Goal: Navigation & Orientation: Find specific page/section

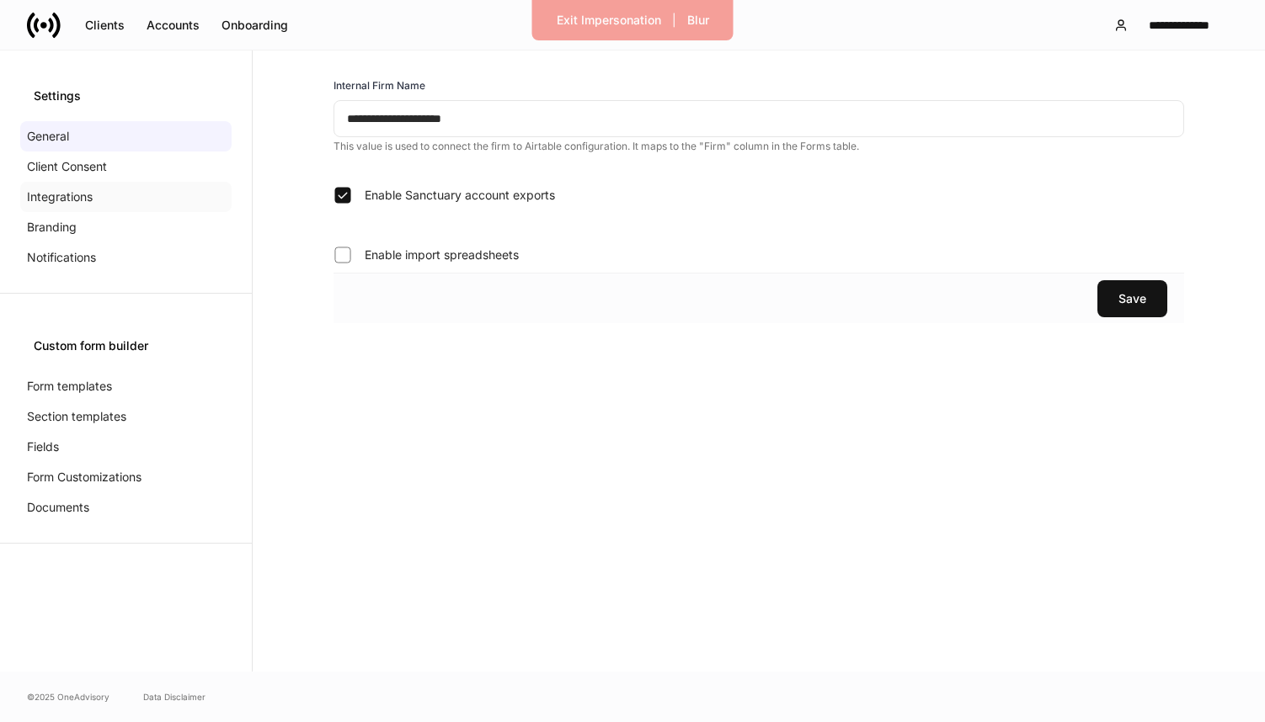
click at [84, 203] on p "Integrations" at bounding box center [60, 197] width 66 height 17
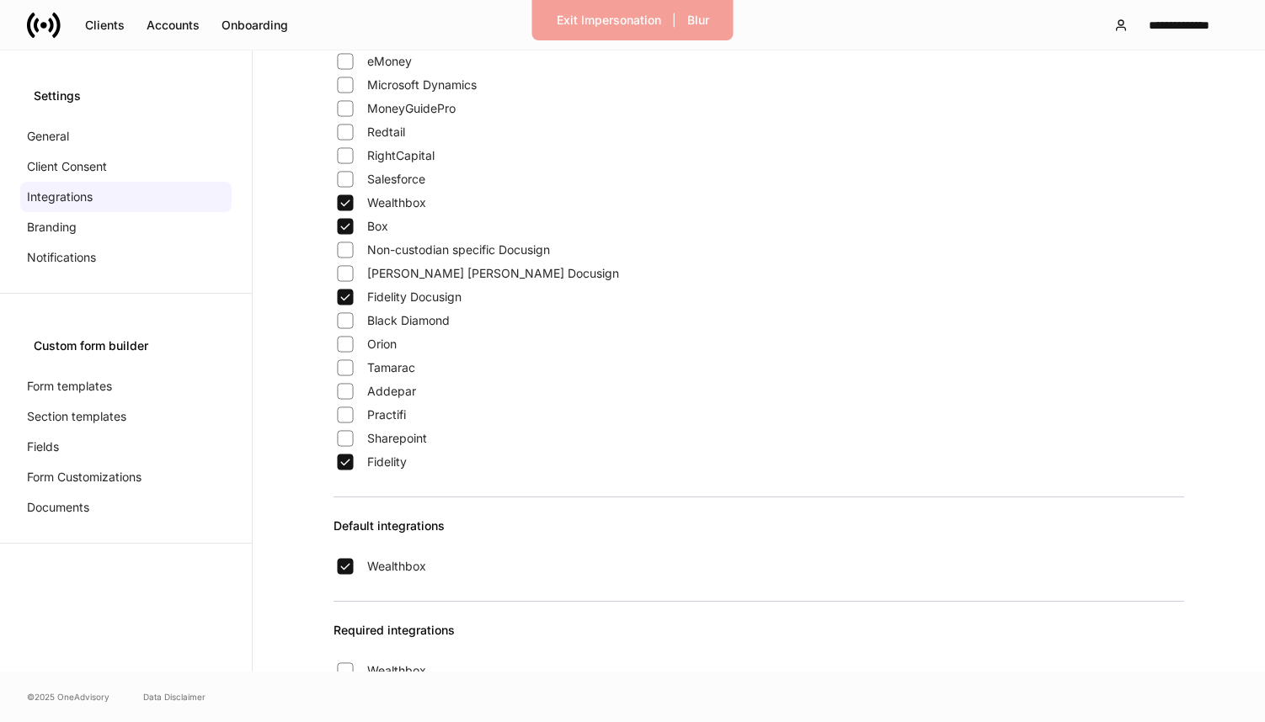
scroll to position [328, 0]
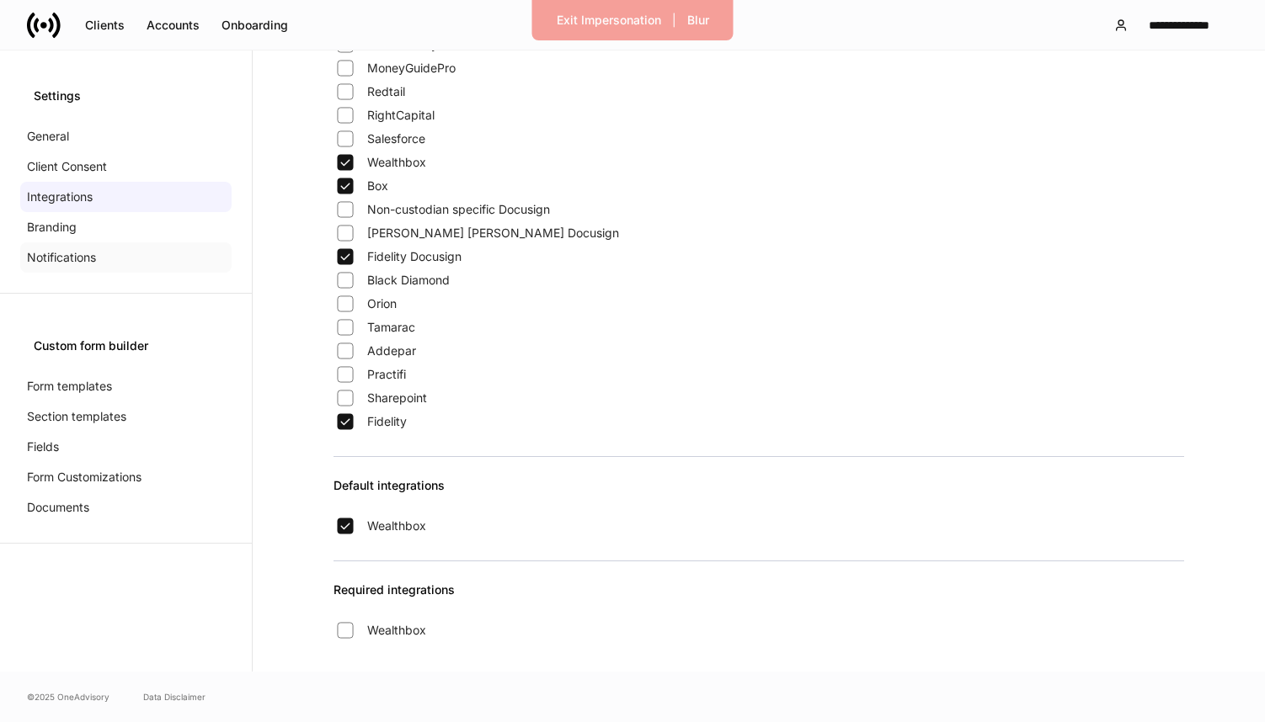
click at [120, 255] on div "Notifications" at bounding box center [125, 258] width 211 height 30
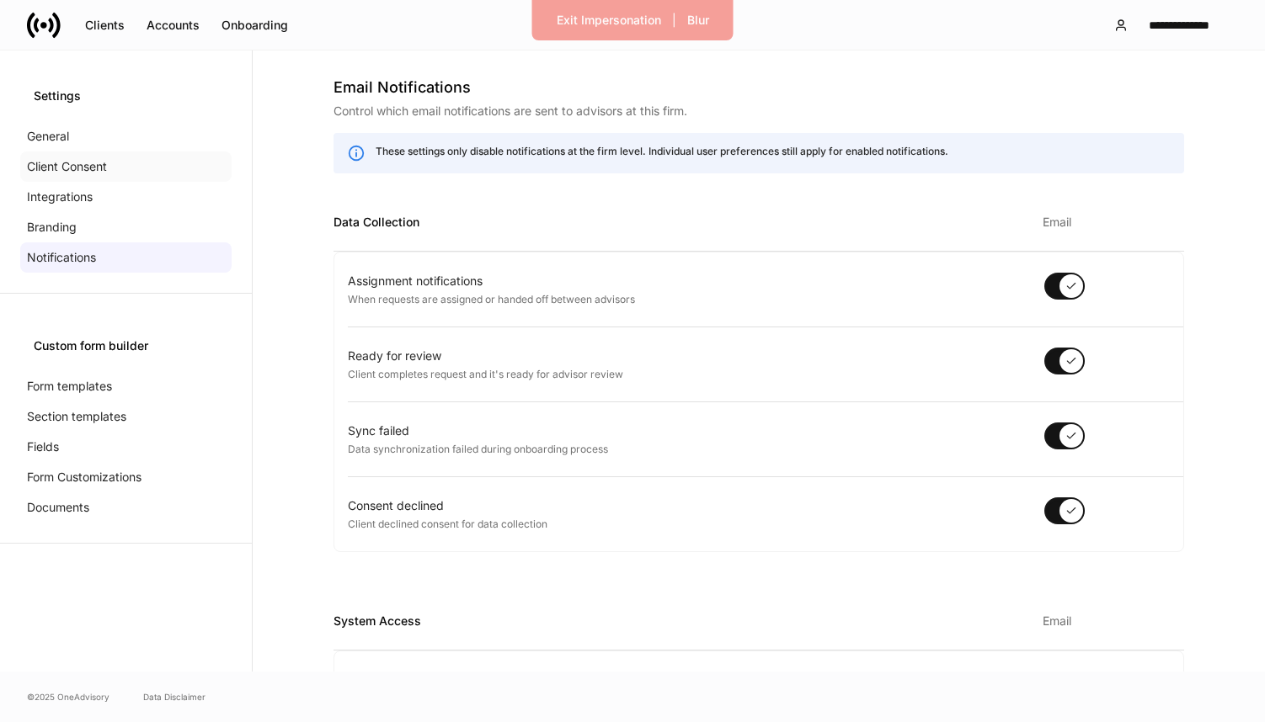
click at [82, 155] on div "Client Consent" at bounding box center [125, 167] width 211 height 30
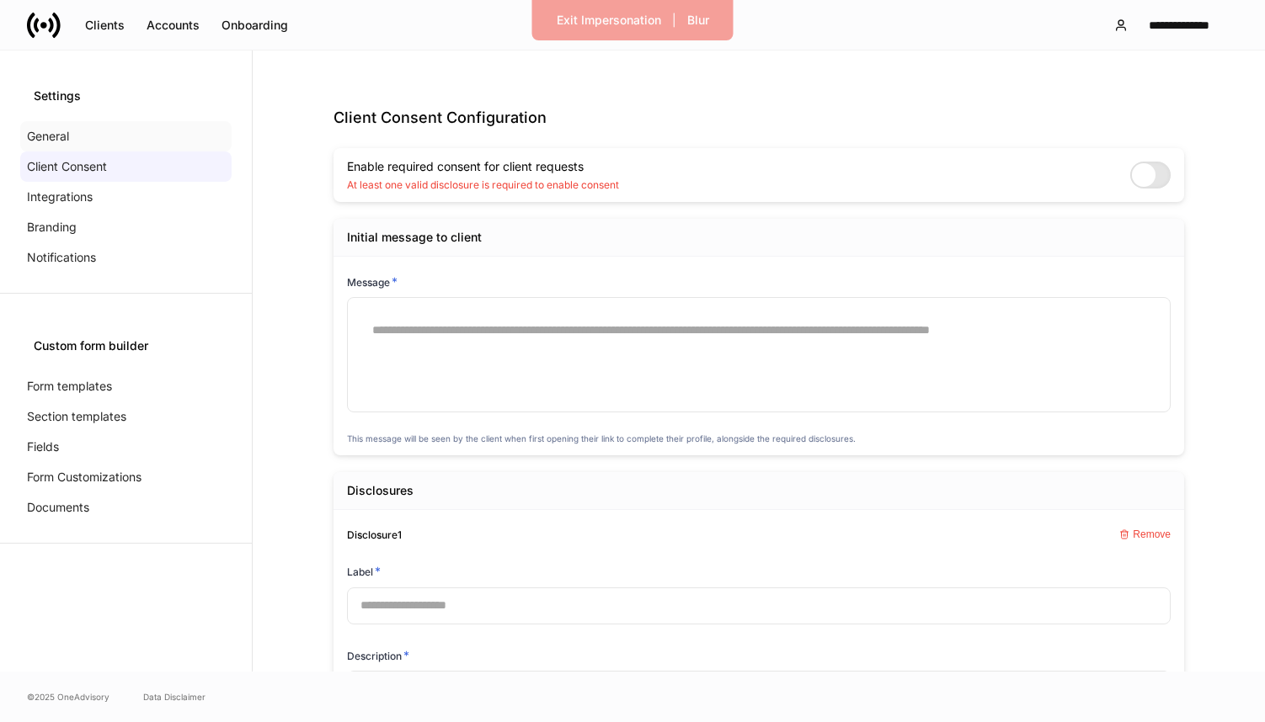
click at [59, 143] on p "General" at bounding box center [48, 136] width 42 height 17
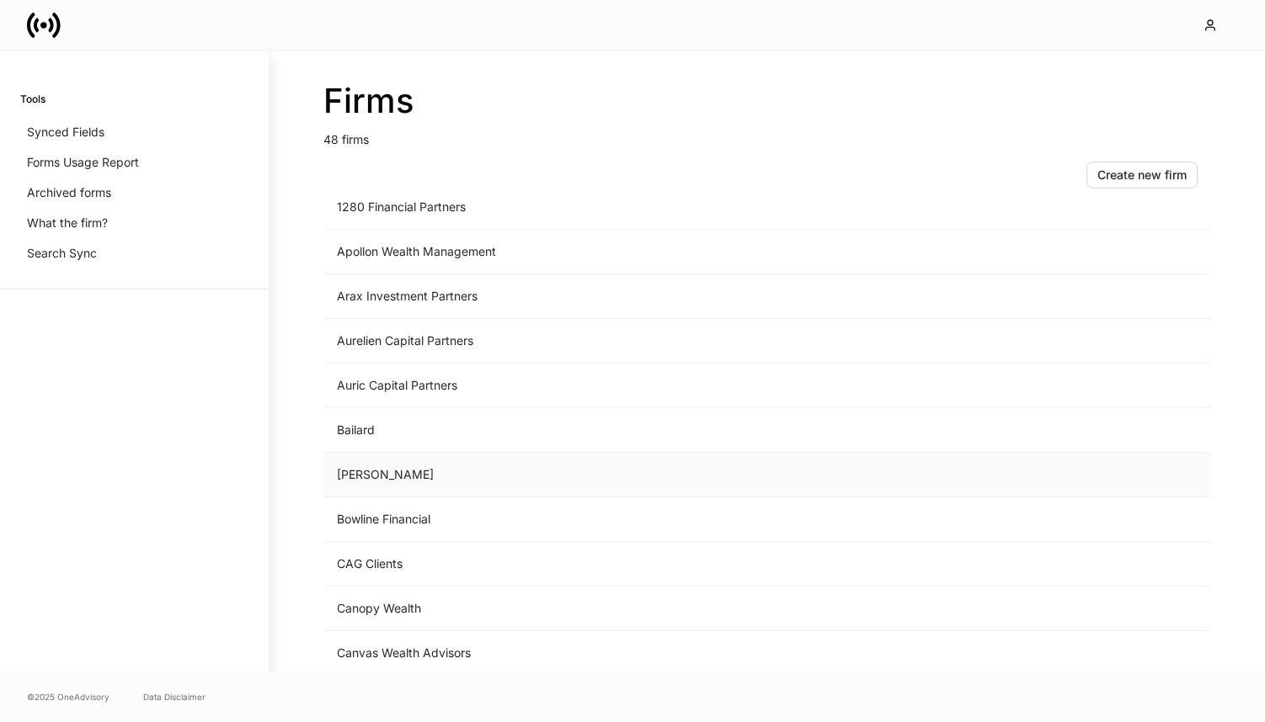
scroll to position [69, 0]
click at [390, 376] on td "Auric Capital Partners" at bounding box center [627, 384] width 608 height 45
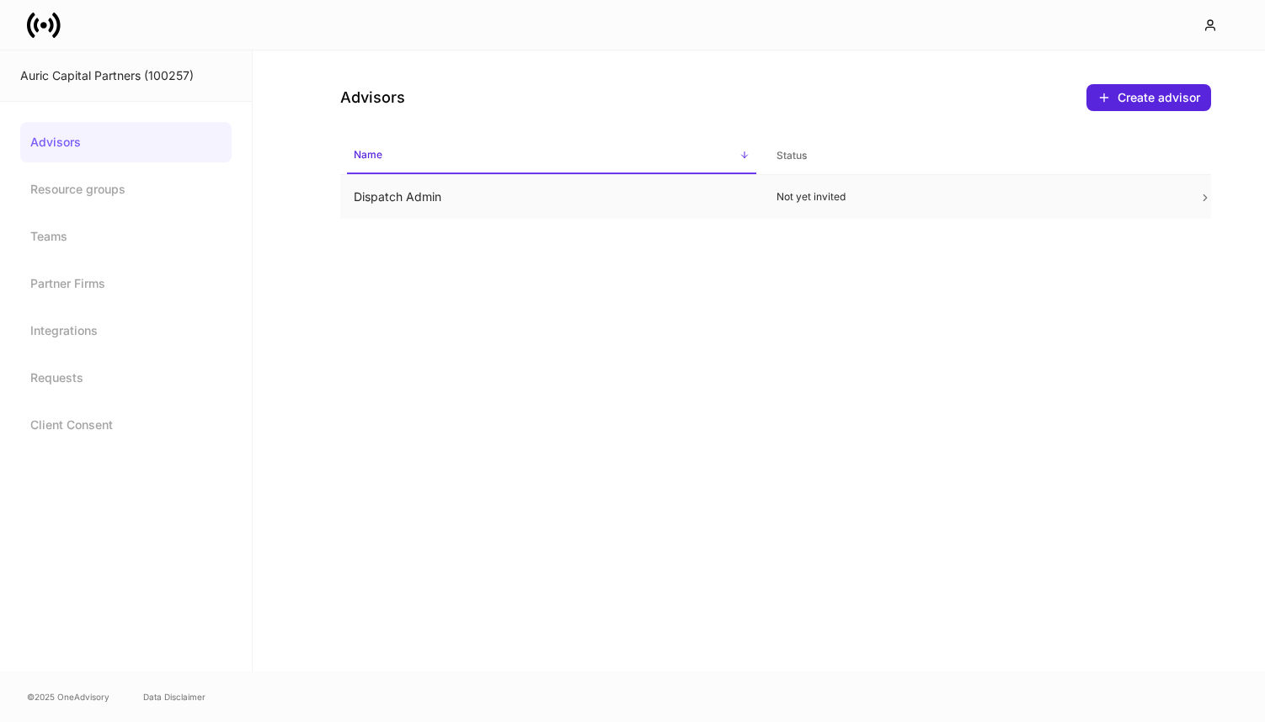
click at [881, 191] on p "Not yet invited" at bounding box center [974, 196] width 396 height 13
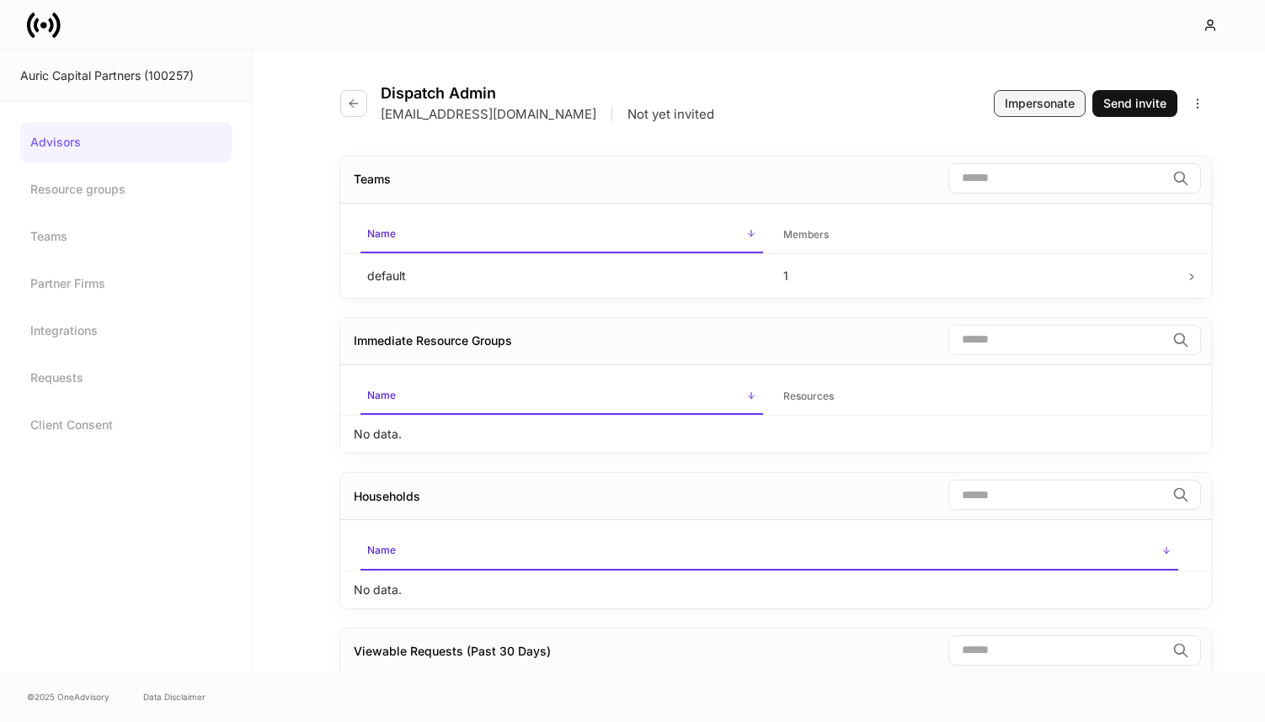
click at [1047, 101] on div "Impersonate" at bounding box center [1040, 103] width 70 height 17
